Goal: Task Accomplishment & Management: Complete application form

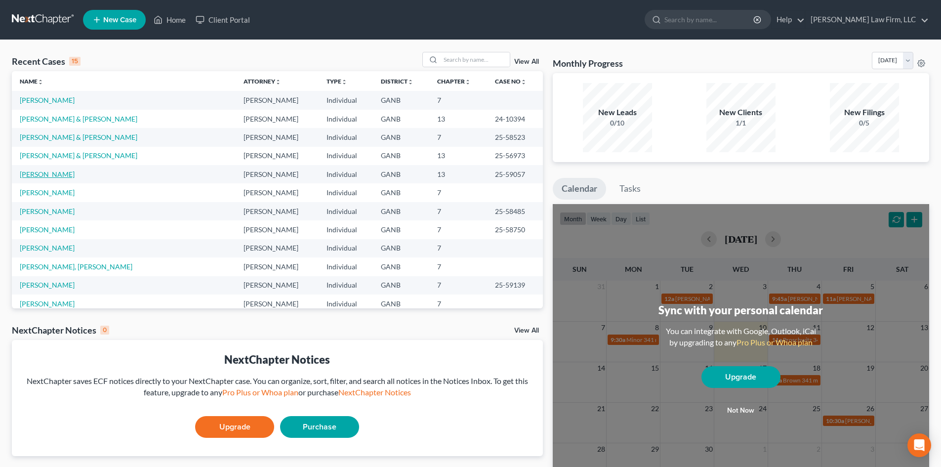
click at [45, 171] on link "[PERSON_NAME]" at bounding box center [47, 174] width 55 height 8
select select "6"
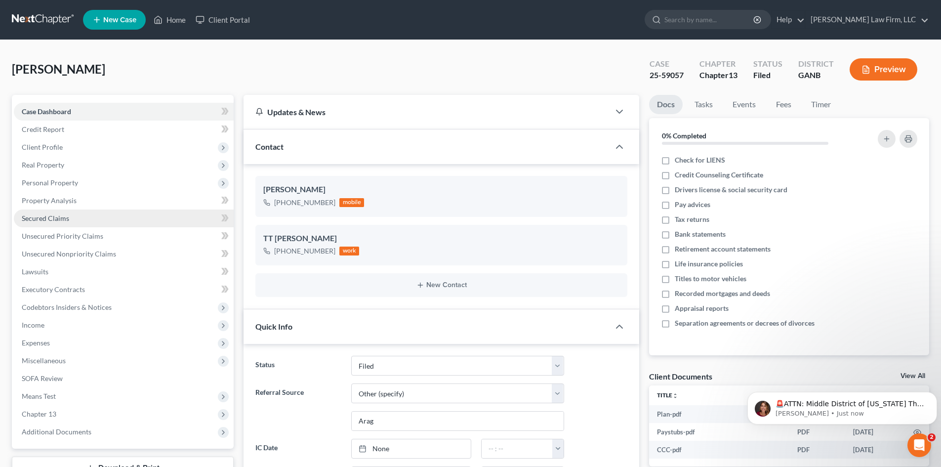
click at [51, 213] on link "Secured Claims" at bounding box center [124, 218] width 220 height 18
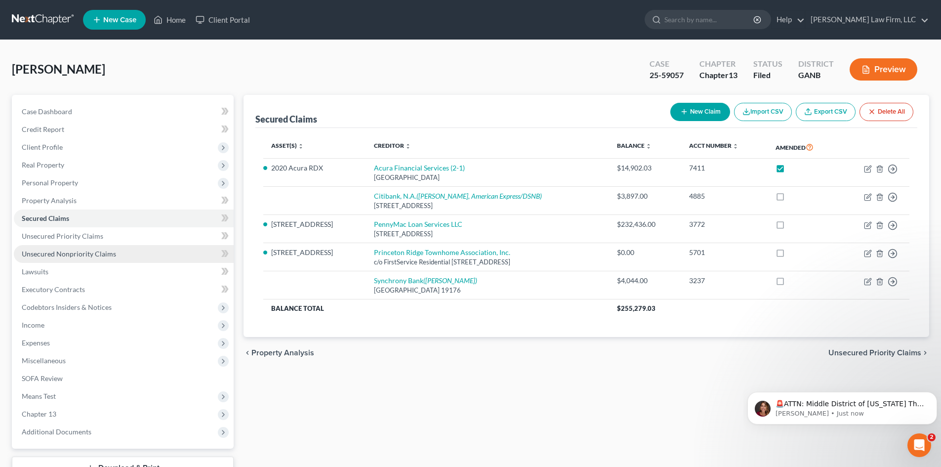
click at [40, 257] on span "Unsecured Nonpriority Claims" at bounding box center [69, 253] width 94 height 8
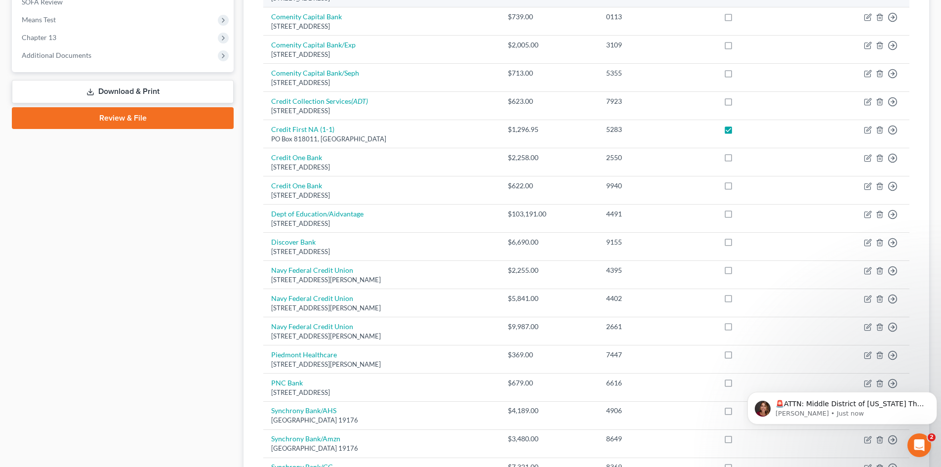
scroll to position [395, 0]
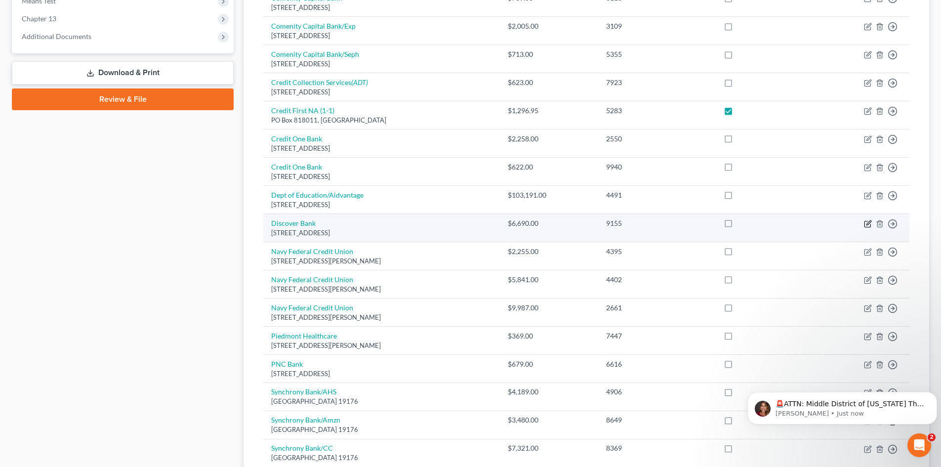
click at [868, 226] on icon "button" at bounding box center [868, 224] width 8 height 8
select select "46"
select select "2"
select select "0"
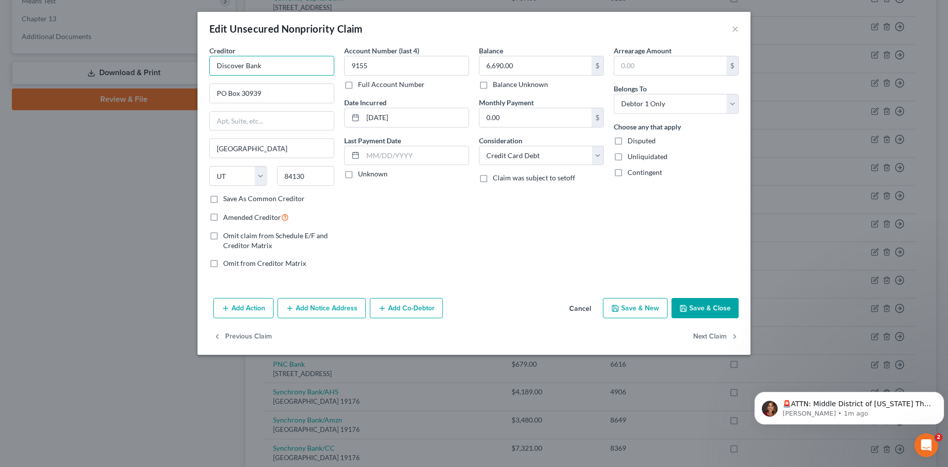
drag, startPoint x: 280, startPoint y: 69, endPoint x: 196, endPoint y: 60, distance: 84.9
click at [196, 60] on div "Edit Unsecured Nonpriority Claim × Creditor * Discover Bank PO Box 30939 [GEOGR…" at bounding box center [474, 233] width 948 height 467
type input "Capital One, N.A. (4-1)"
type input "successor by merger to Discover Bank"
click at [238, 123] on input "text" at bounding box center [272, 121] width 124 height 19
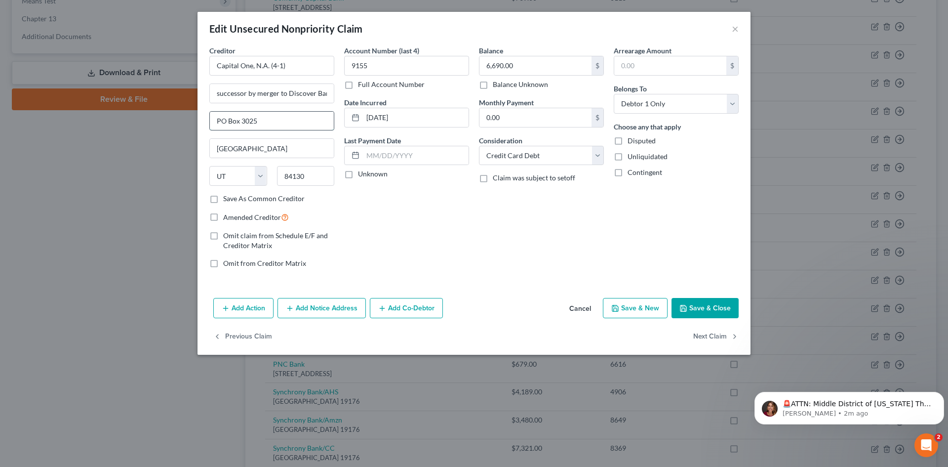
type input "PO Box 3025"
type input "43054"
type input "[GEOGRAPHIC_DATA]"
select select "36"
click at [223, 219] on label "Amended Creditor" at bounding box center [256, 216] width 66 height 11
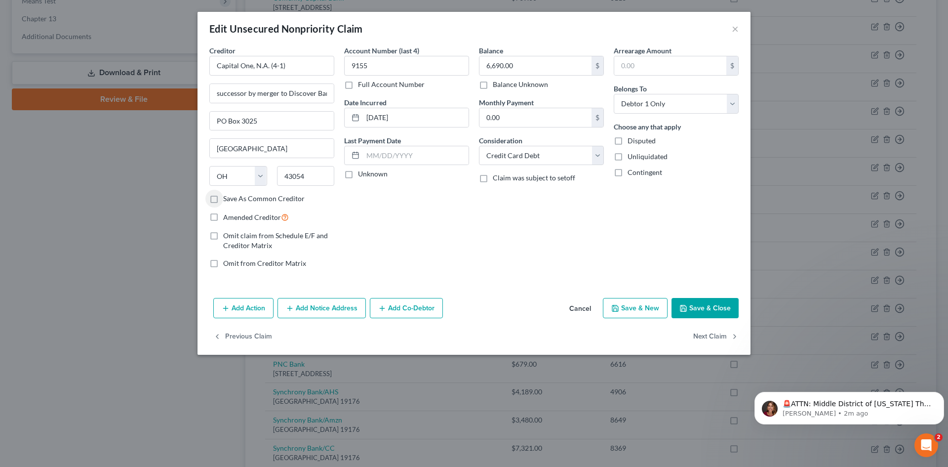
click at [227, 218] on input "Amended Creditor" at bounding box center [230, 214] width 6 height 6
checkbox input "true"
click at [542, 68] on input "6,690.00" at bounding box center [535, 65] width 112 height 19
type input "6,726.14"
click at [687, 309] on icon "button" at bounding box center [683, 308] width 8 height 8
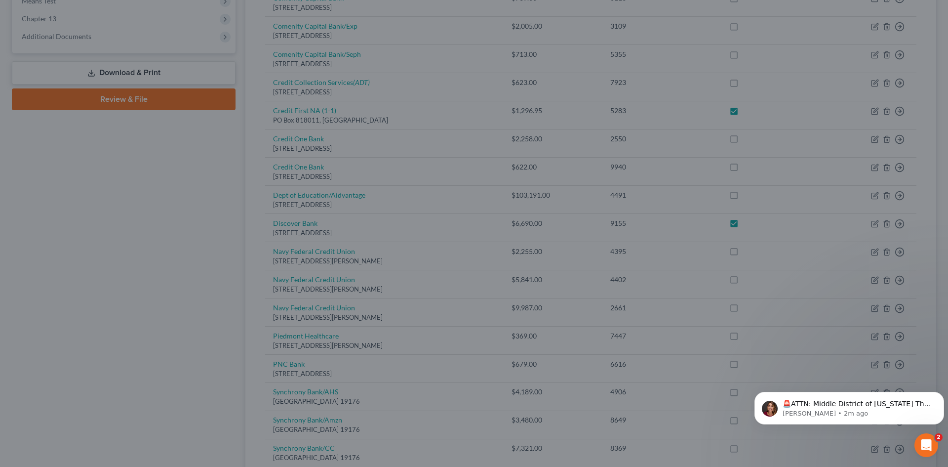
checkbox input "true"
type input "0"
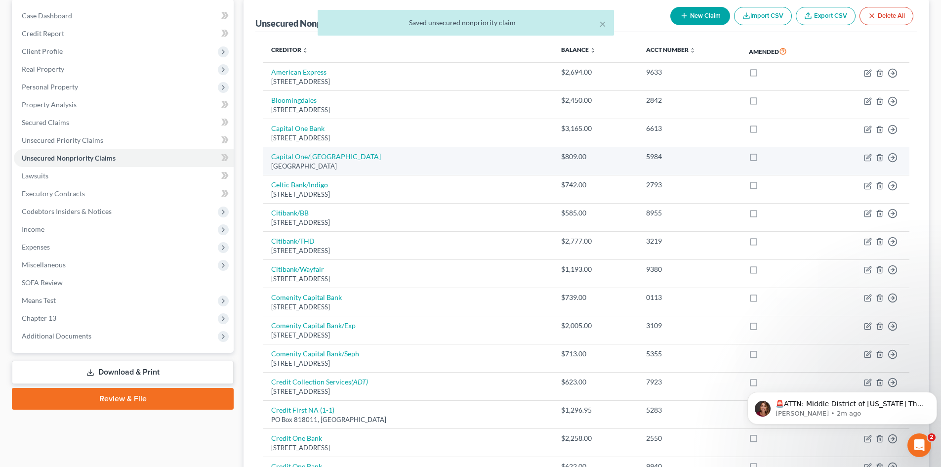
scroll to position [0, 0]
